Goal: Task Accomplishment & Management: Manage account settings

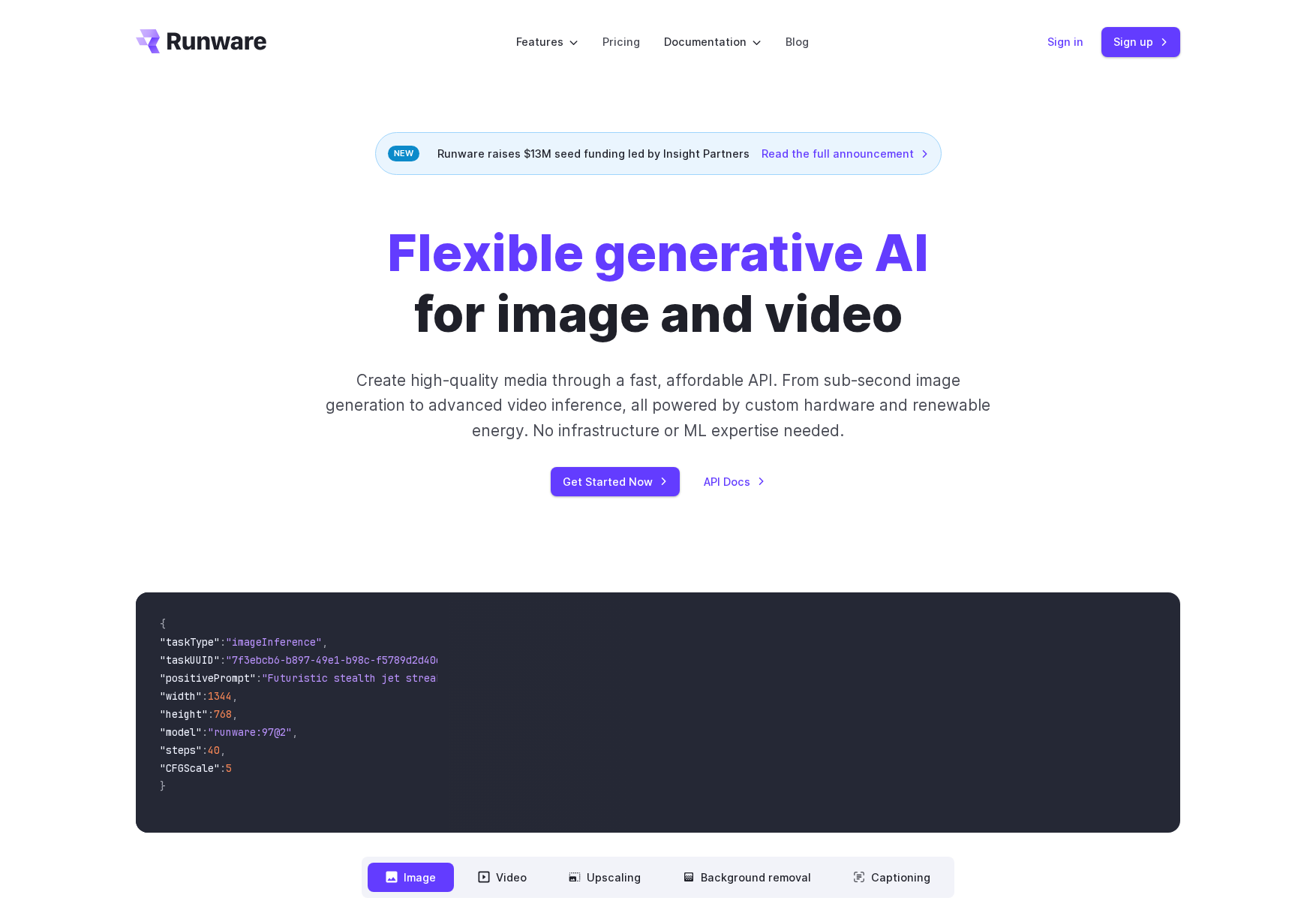
click at [1066, 45] on link "Sign in" at bounding box center [1065, 41] width 36 height 17
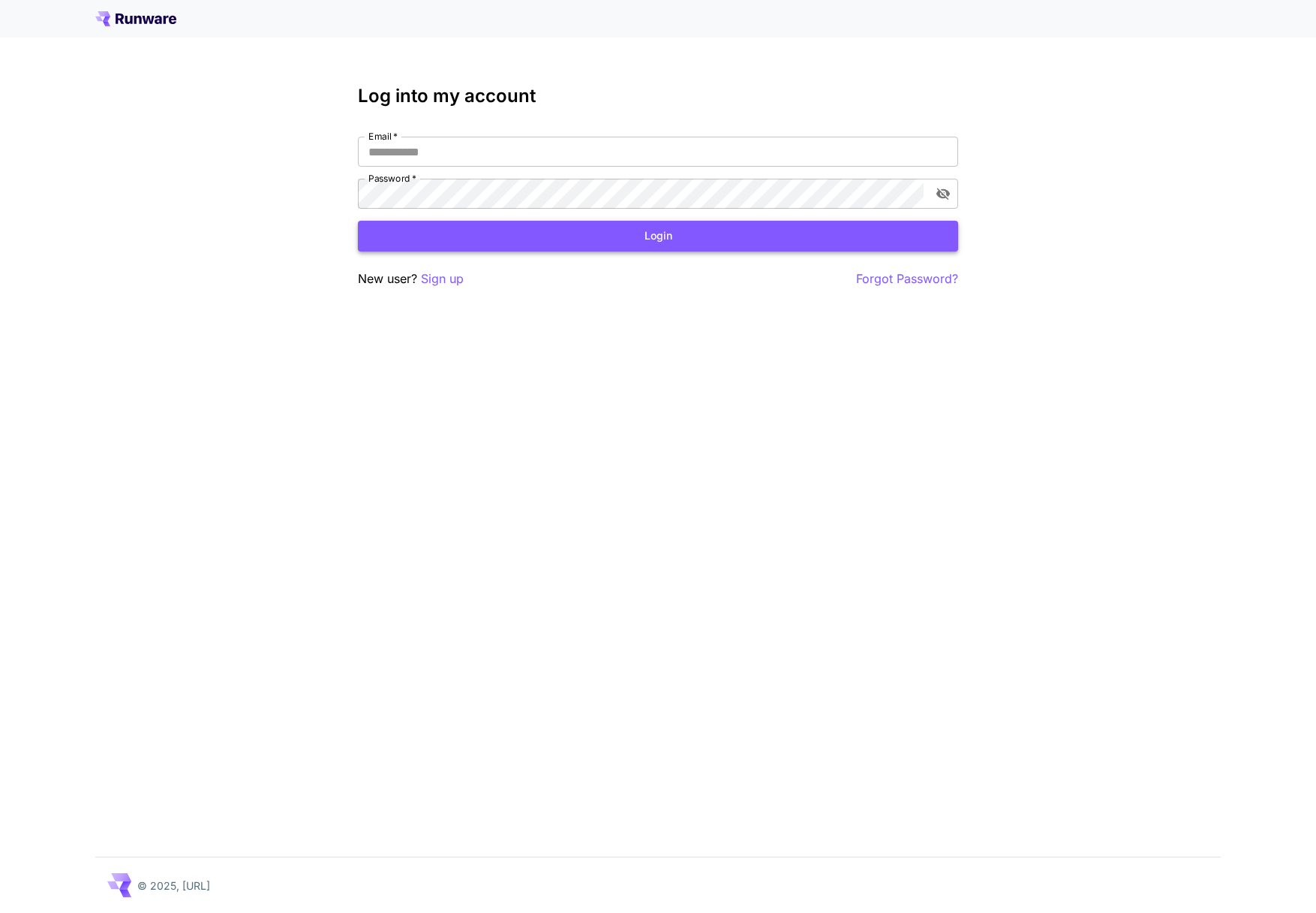
type input "**********"
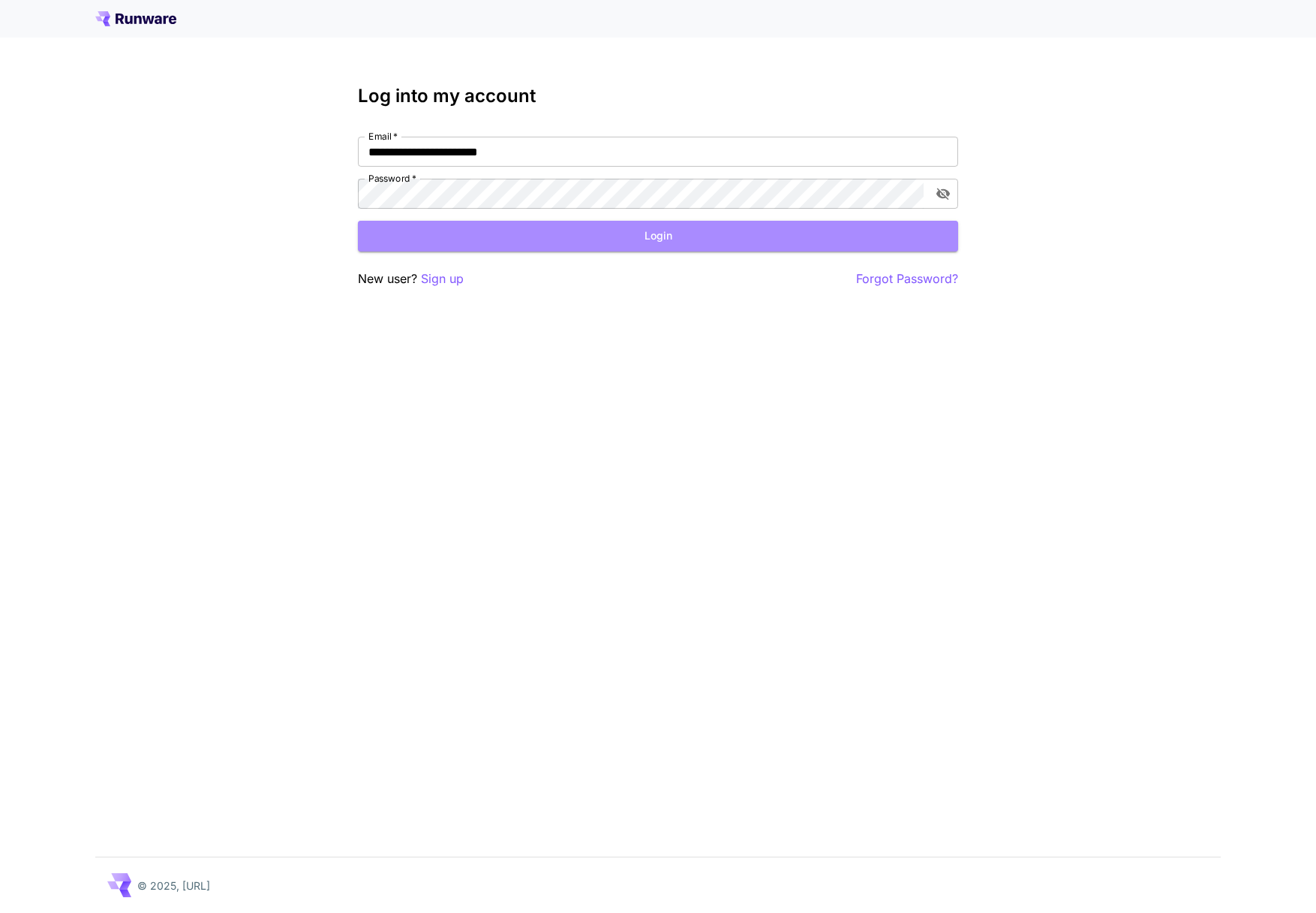
click at [720, 228] on button "Login" at bounding box center [658, 236] width 600 height 31
